Goal: Information Seeking & Learning: Check status

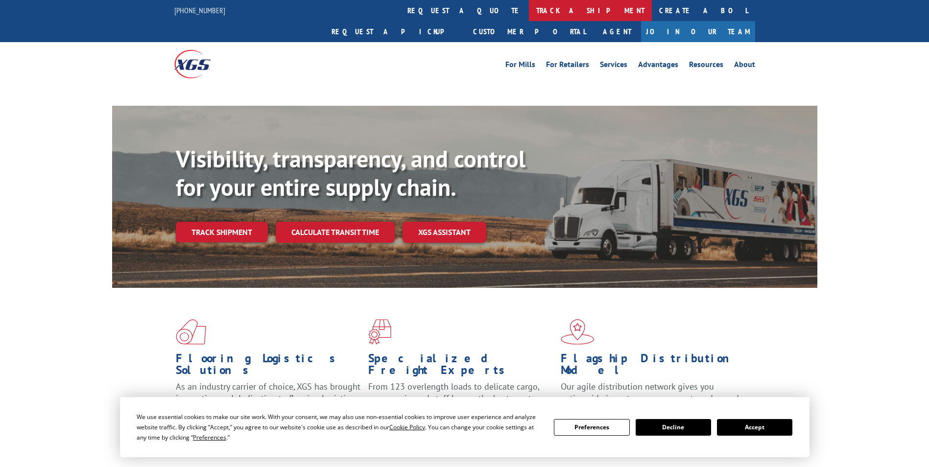
click at [529, 8] on link "track a shipment" at bounding box center [590, 10] width 123 height 21
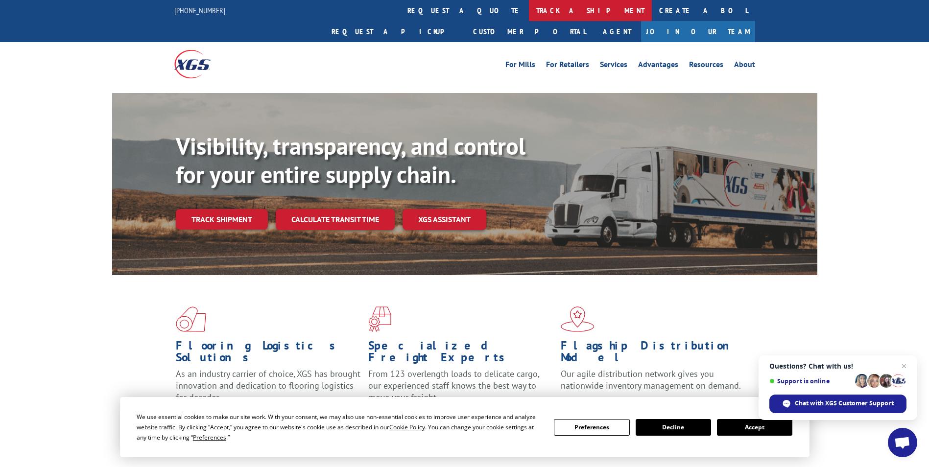
click at [529, 12] on link "track a shipment" at bounding box center [590, 10] width 123 height 21
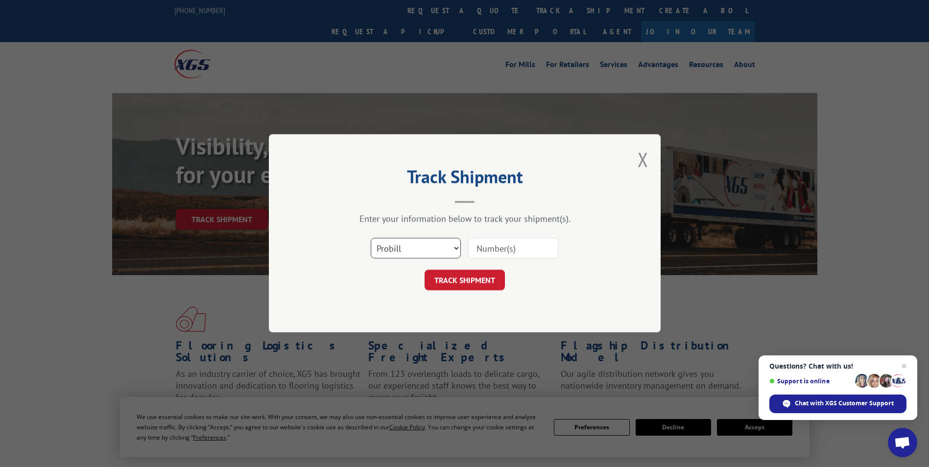
click at [431, 249] on select "Select category... Probill BOL PO" at bounding box center [416, 248] width 90 height 21
select select "po"
click at [371, 238] on select "Select category... Probill BOL PO" at bounding box center [416, 248] width 90 height 21
click at [483, 249] on input at bounding box center [513, 248] width 90 height 21
paste input "81511049"
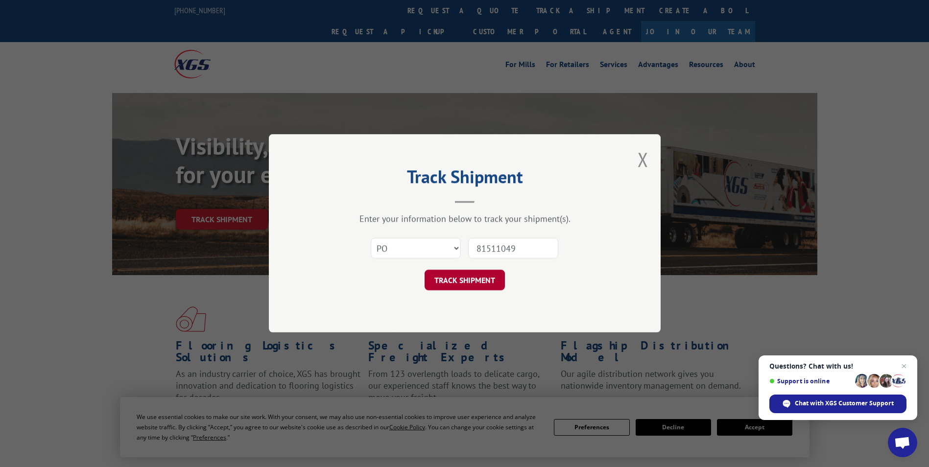
type input "81511049"
click at [475, 276] on button "TRACK SHIPMENT" at bounding box center [464, 280] width 80 height 21
